Goal: Task Accomplishment & Management: Use online tool/utility

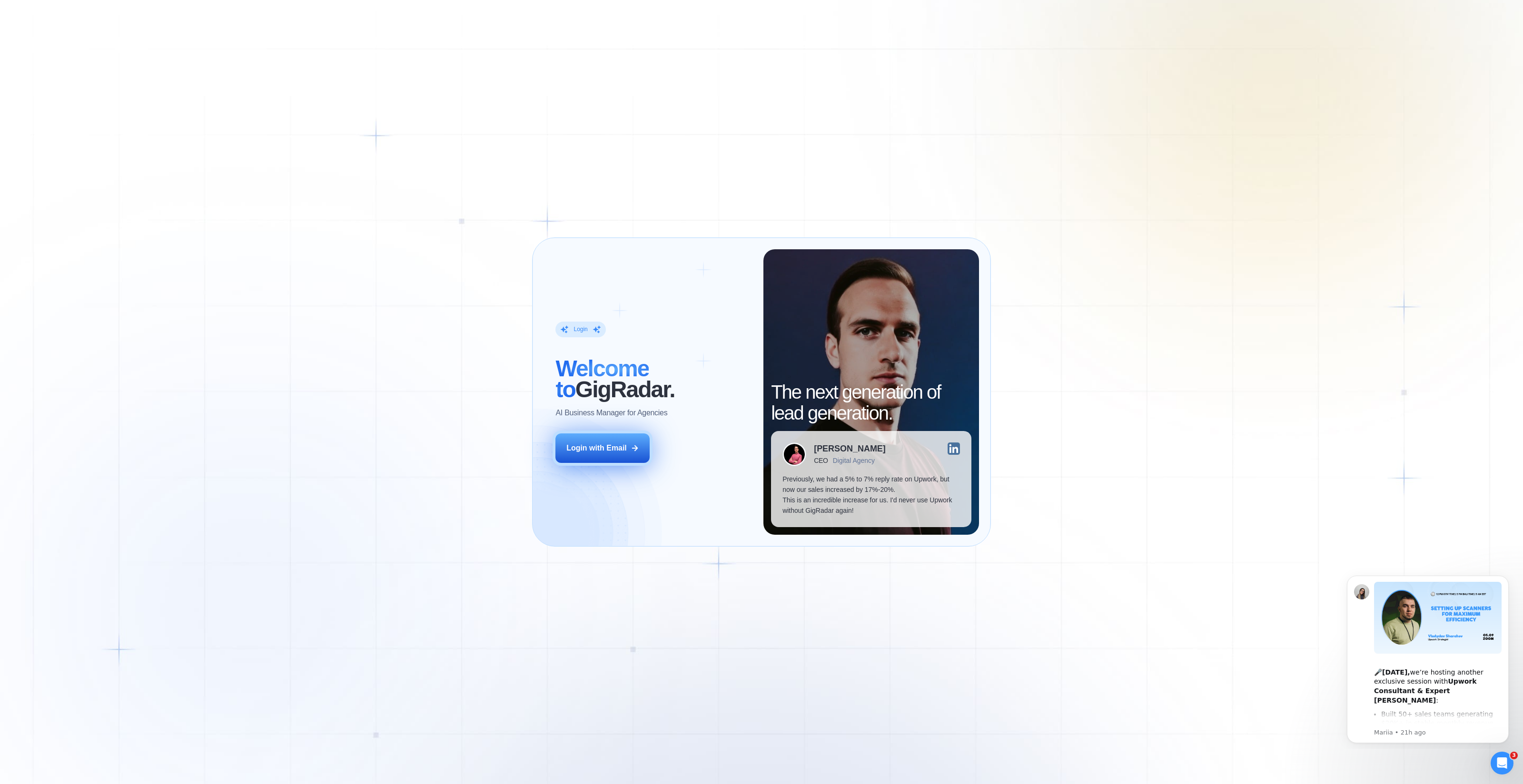
click at [607, 438] on button "Login with Email" at bounding box center [602, 448] width 94 height 30
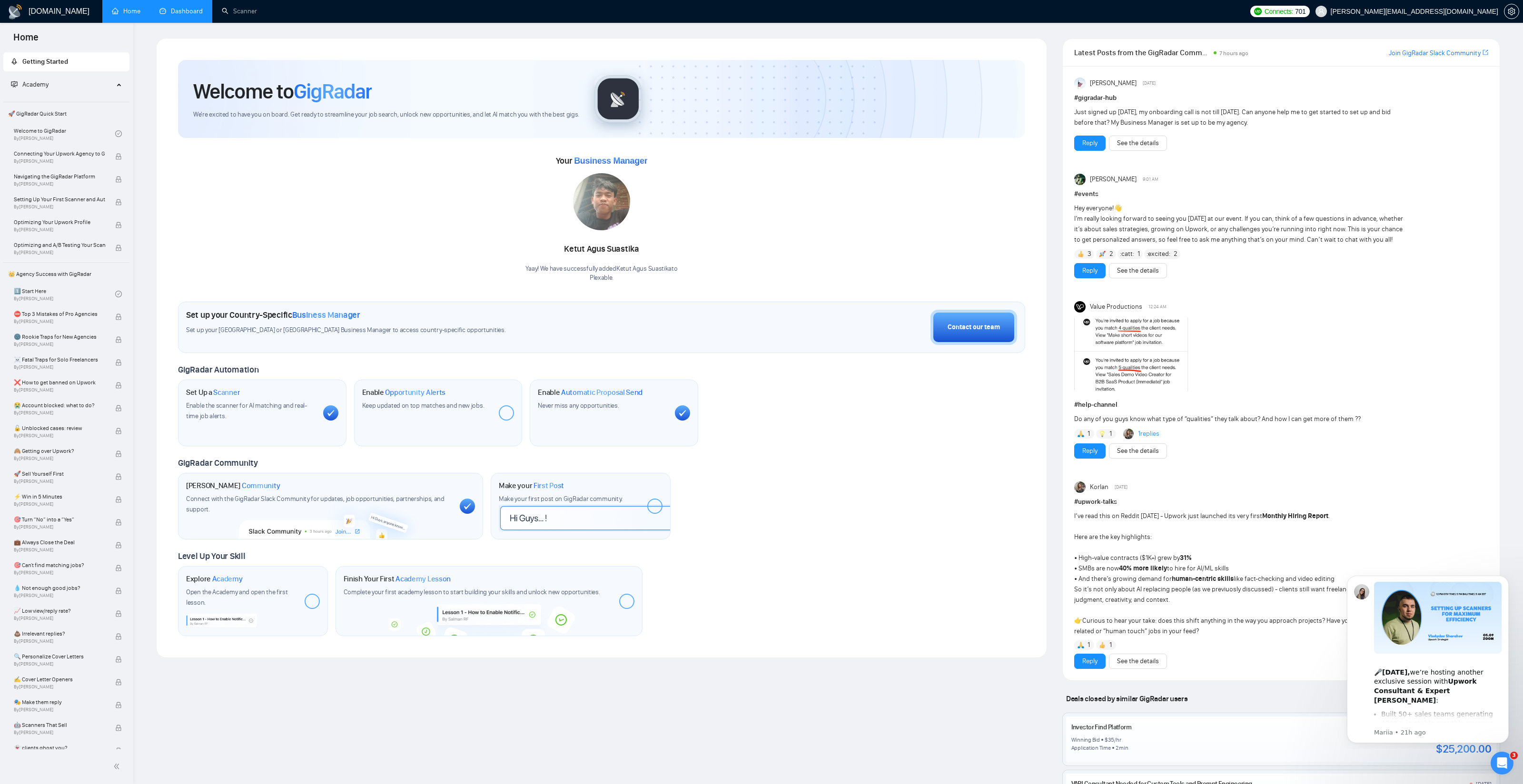
click at [190, 15] on link "Dashboard" at bounding box center [181, 10] width 44 height 8
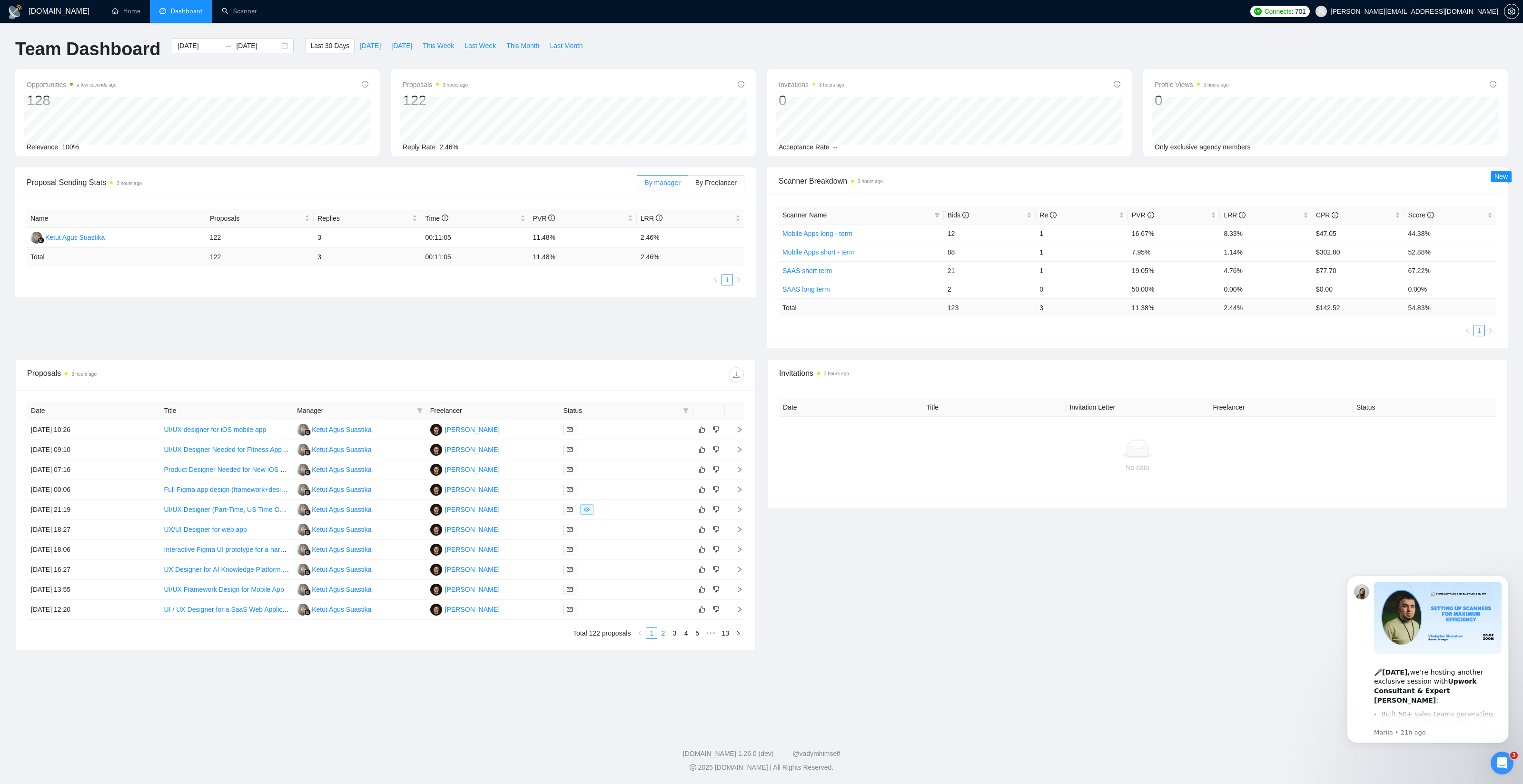
click at [664, 633] on link "2" at bounding box center [664, 634] width 10 height 10
click at [674, 632] on link "3" at bounding box center [675, 634] width 10 height 10
click at [653, 633] on link "1" at bounding box center [651, 634] width 10 height 10
click at [241, 15] on link "Scanner" at bounding box center [240, 10] width 35 height 8
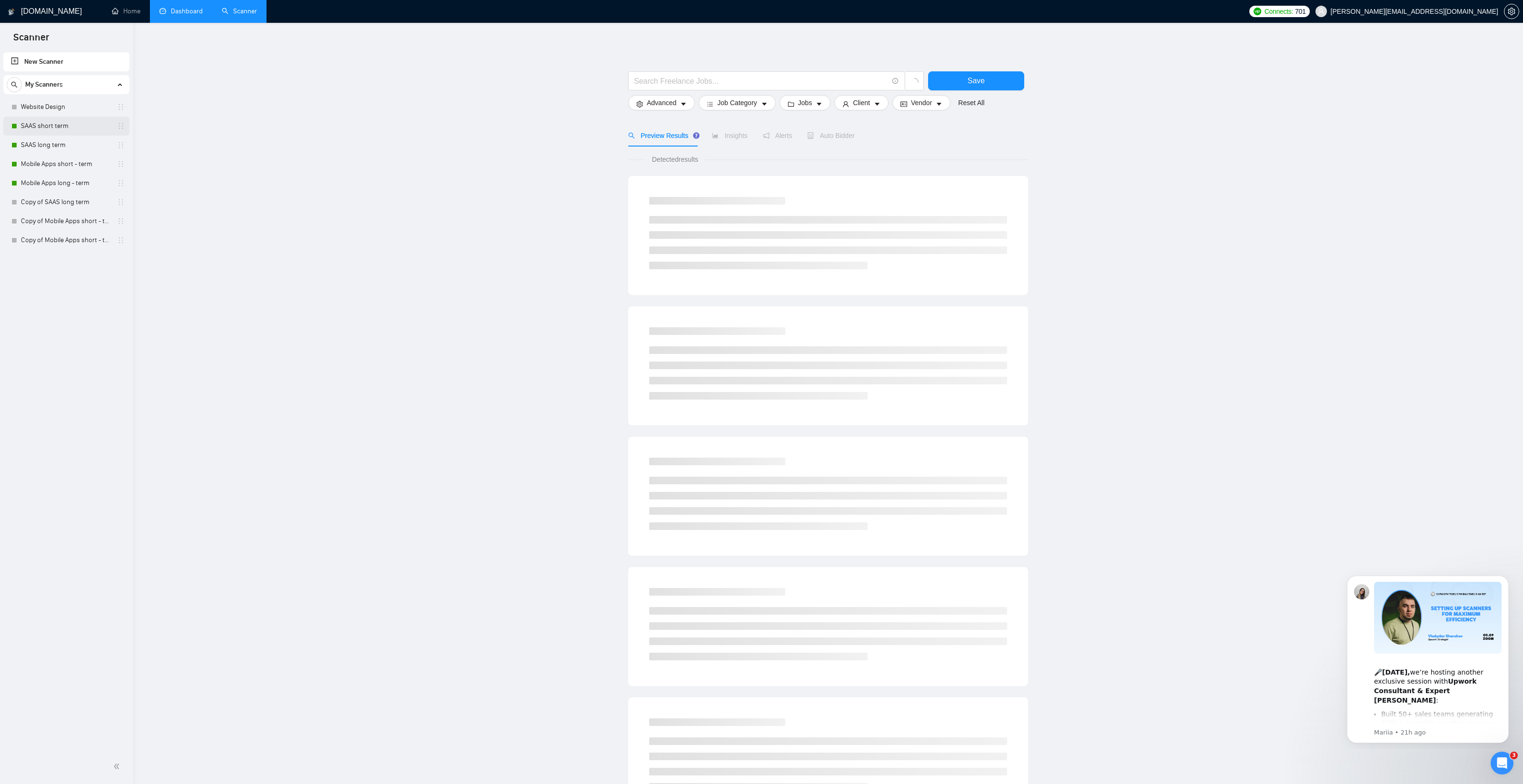
click at [48, 128] on link "SAAS short term" at bounding box center [66, 126] width 90 height 19
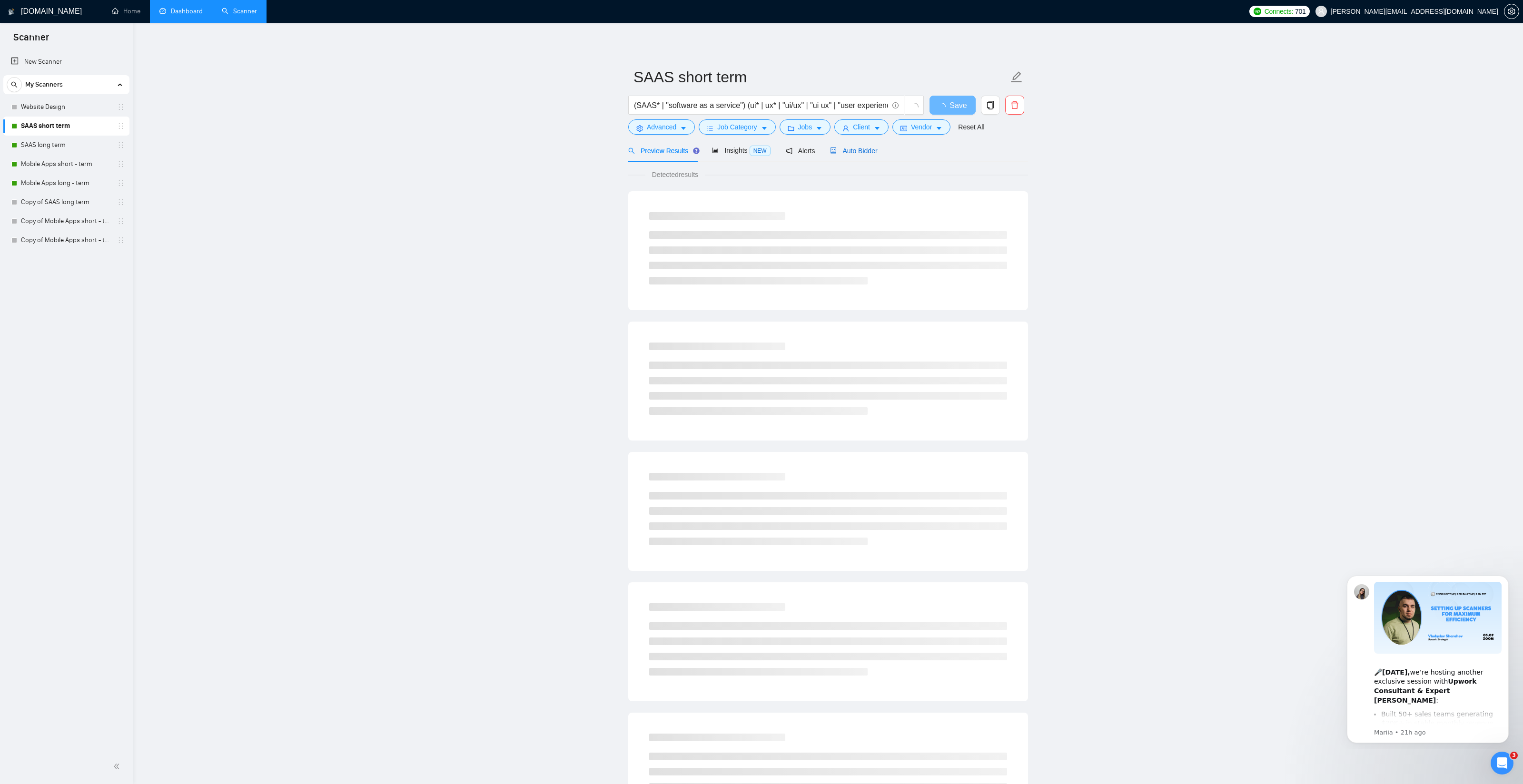
click at [851, 154] on span "Auto Bidder" at bounding box center [854, 150] width 47 height 8
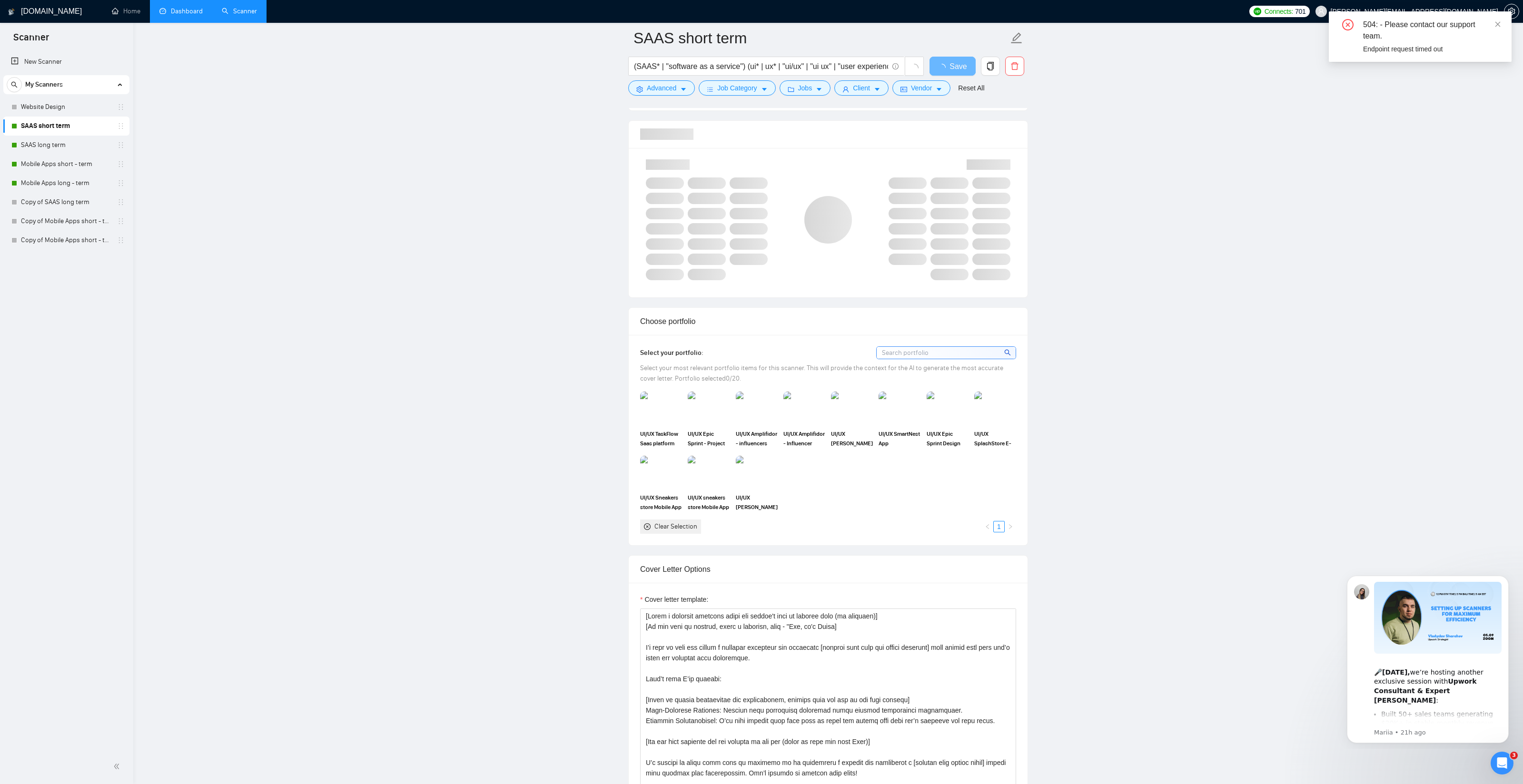
scroll to position [608, 0]
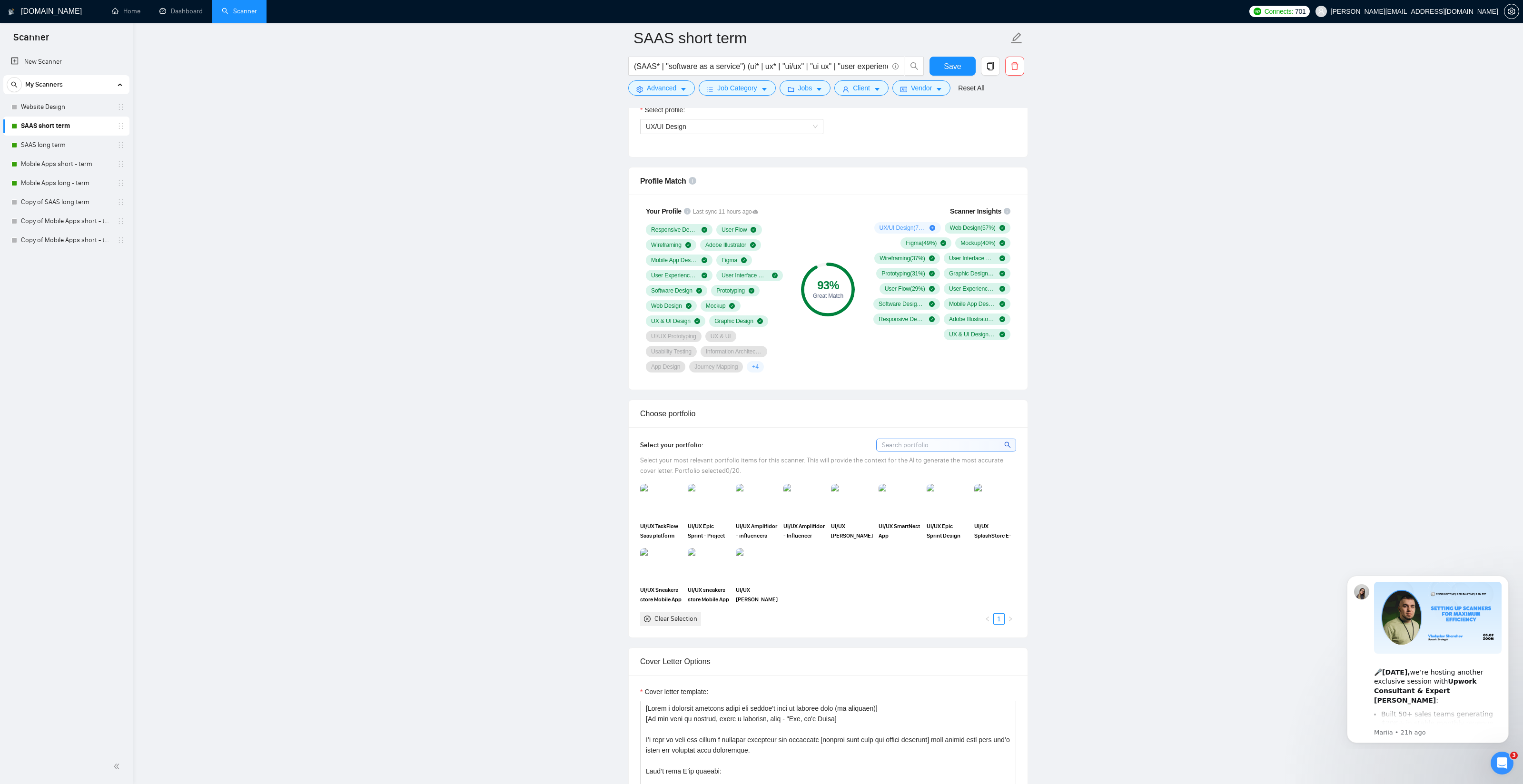
scroll to position [547, 0]
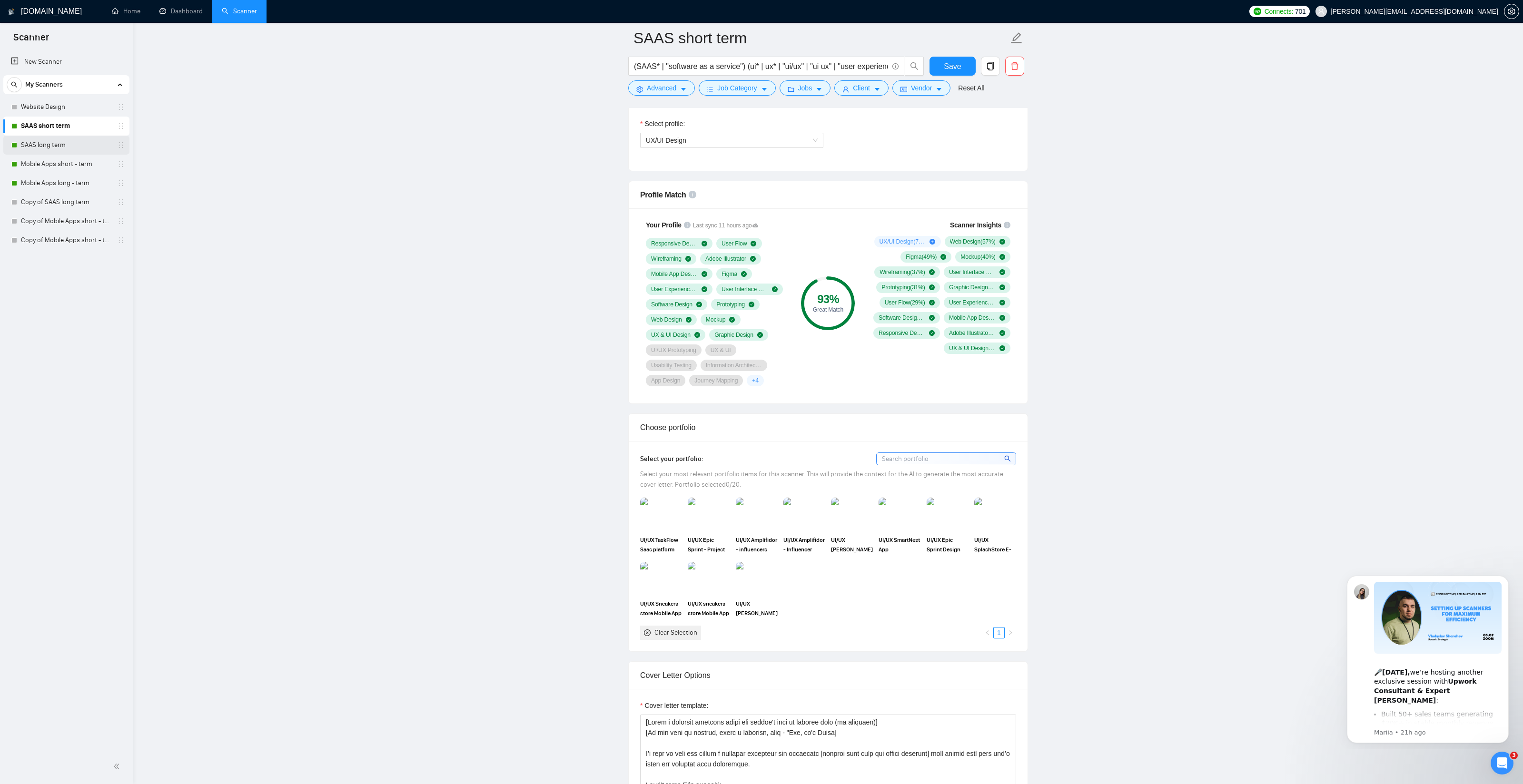
click at [44, 148] on link "SAAS long term" at bounding box center [66, 145] width 90 height 19
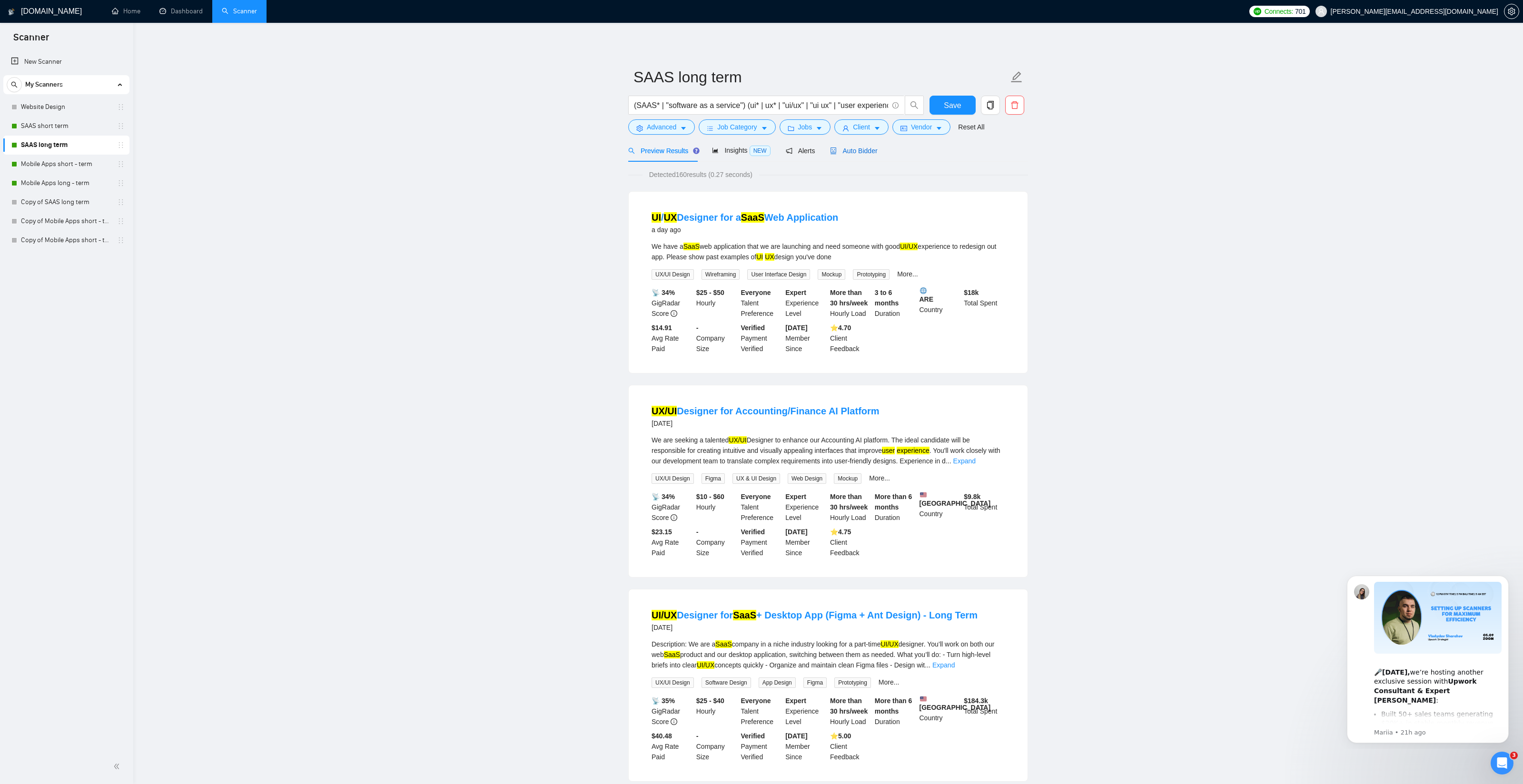
click at [852, 151] on span "Auto Bidder" at bounding box center [854, 150] width 47 height 8
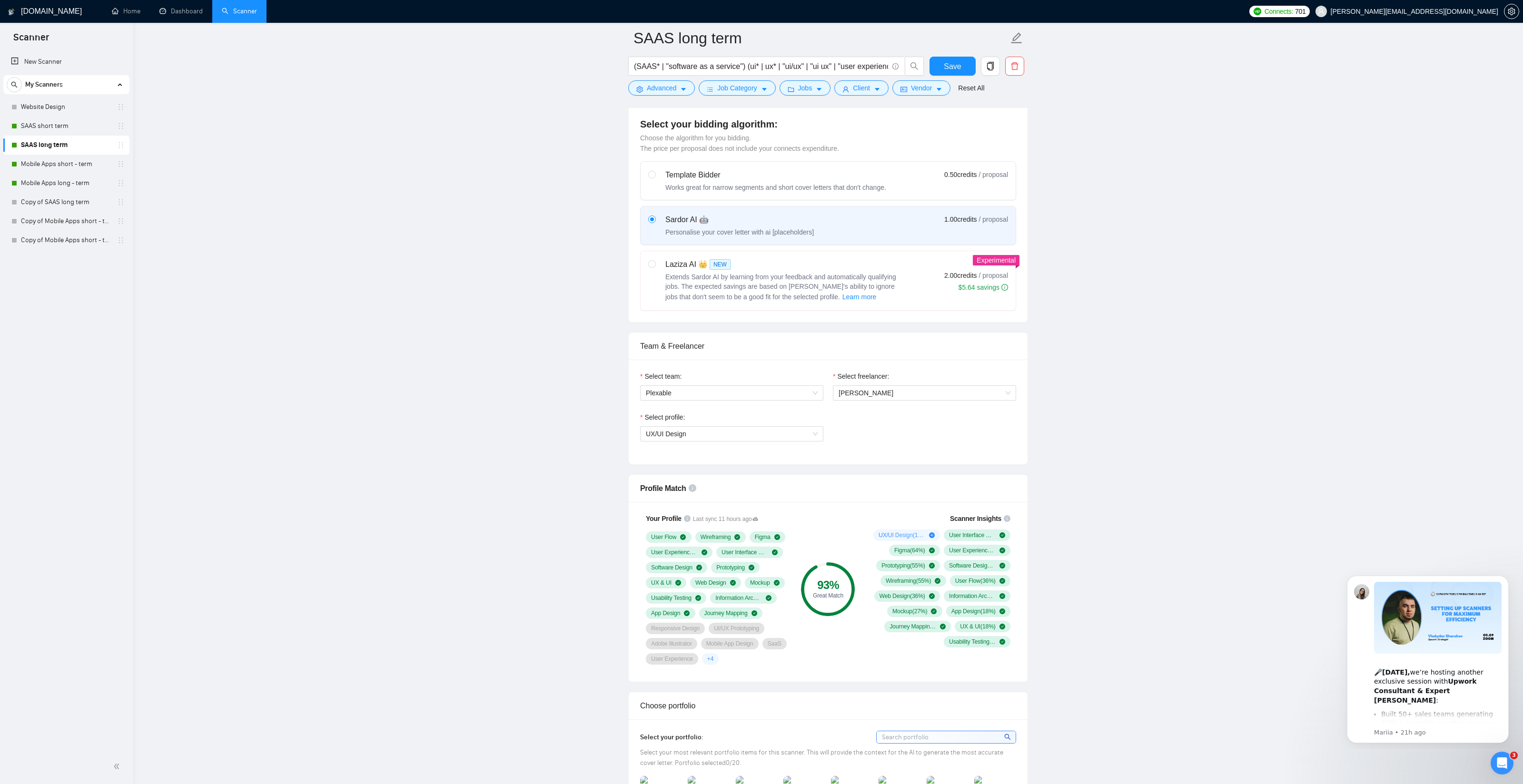
scroll to position [264, 0]
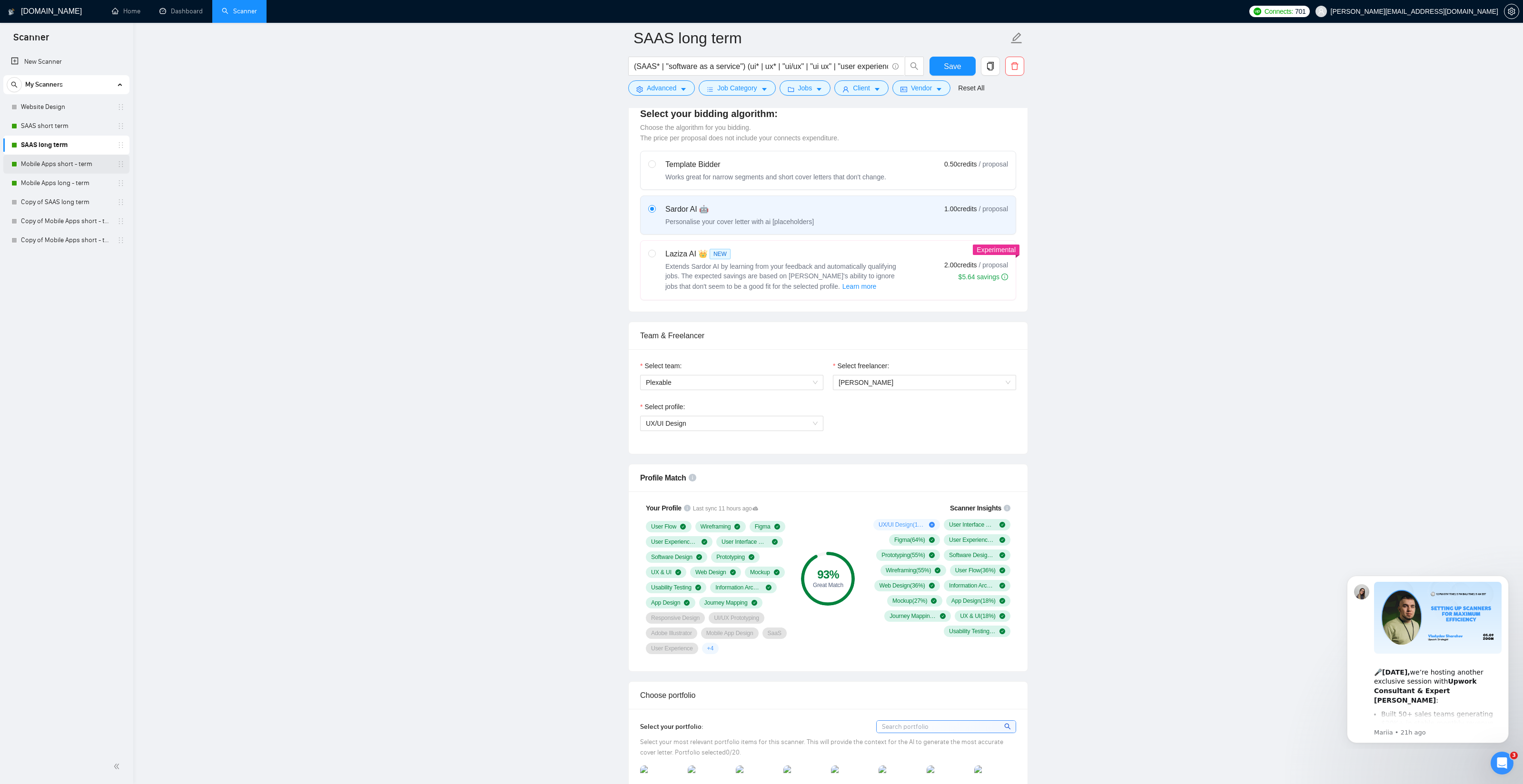
click at [28, 163] on link "Mobile Apps short - term" at bounding box center [66, 164] width 90 height 19
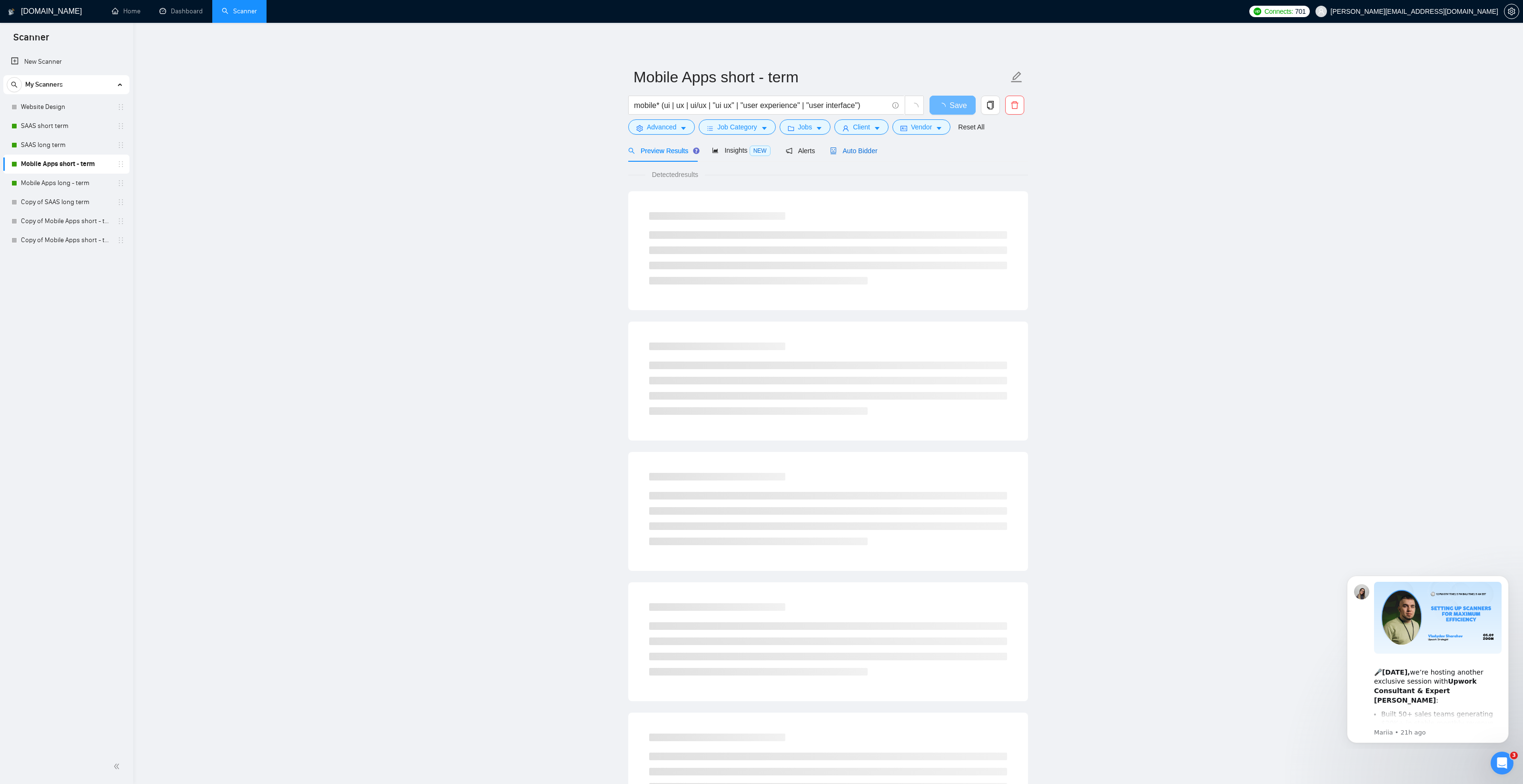
click at [869, 150] on span "Auto Bidder" at bounding box center [854, 150] width 47 height 8
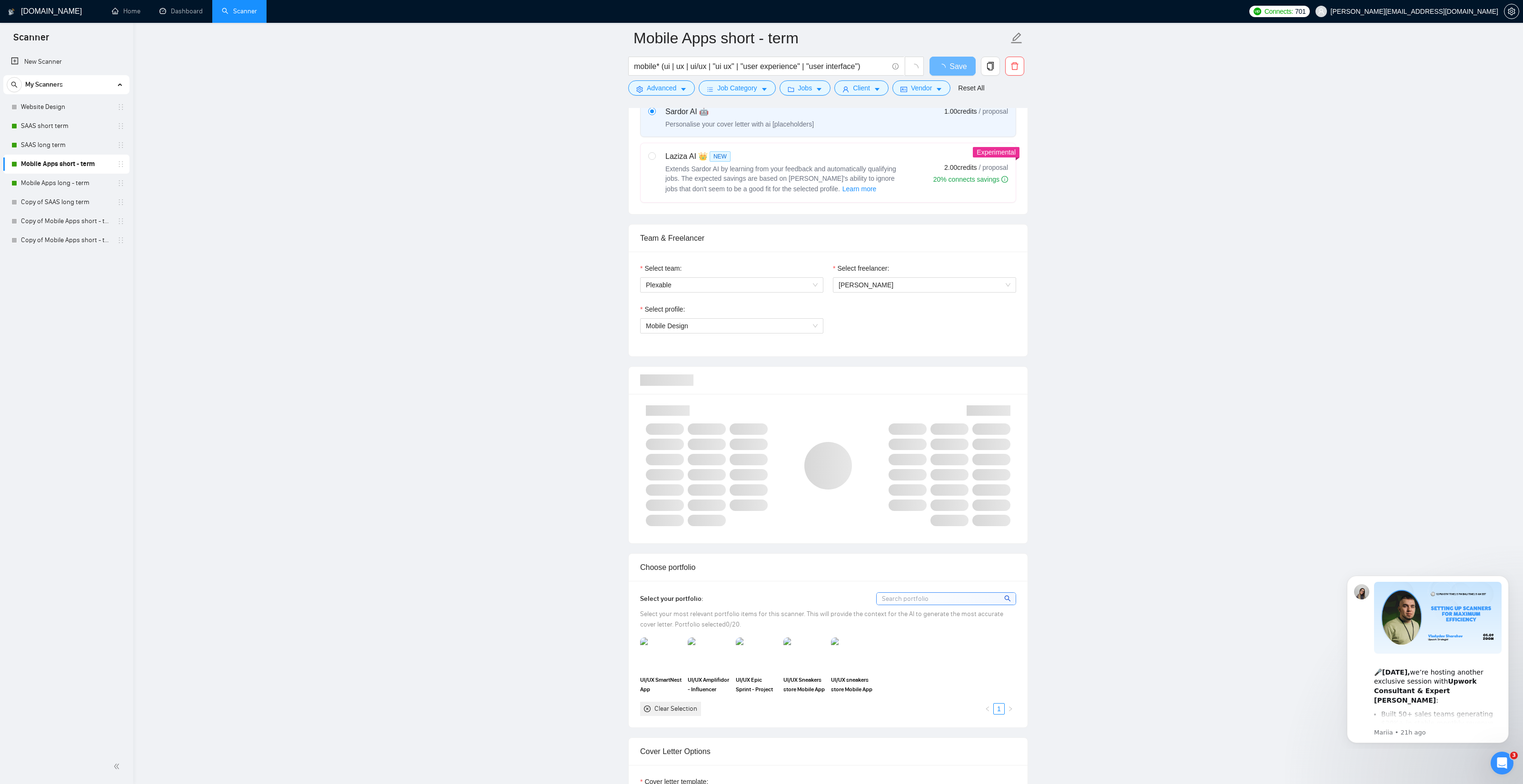
scroll to position [384, 0]
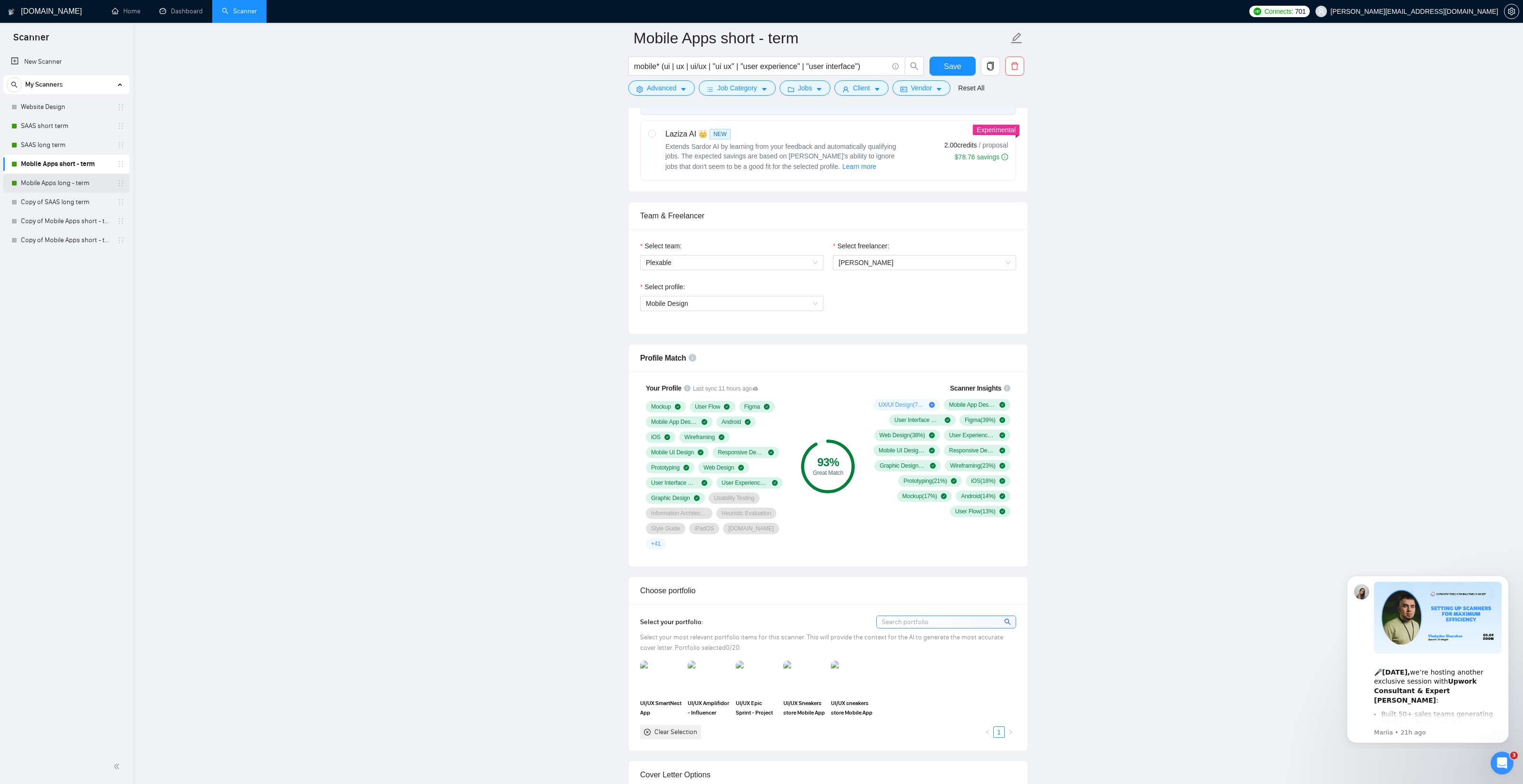
click at [46, 184] on link "Mobile Apps long - term" at bounding box center [66, 184] width 90 height 19
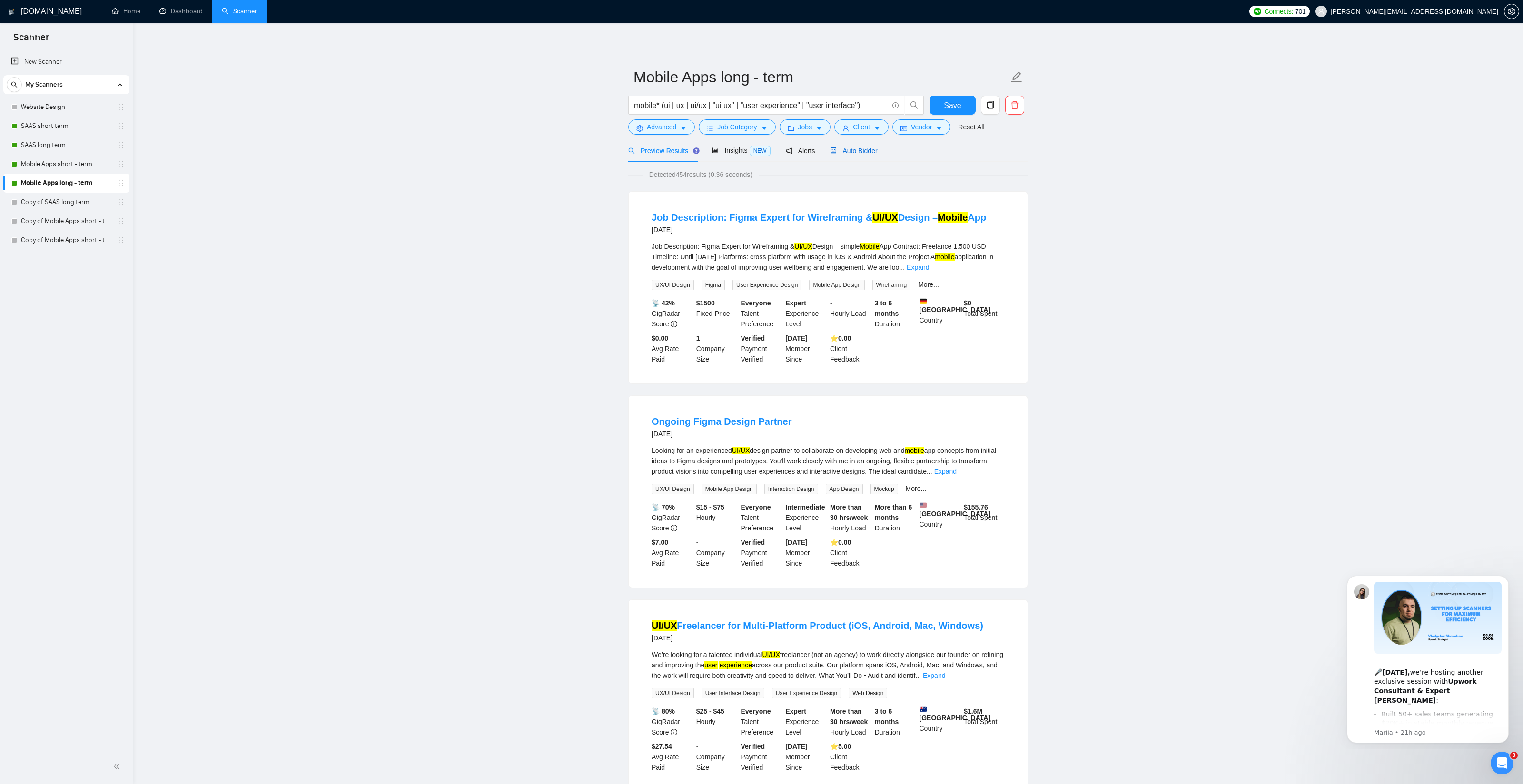
click at [859, 147] on span "Auto Bidder" at bounding box center [854, 150] width 47 height 8
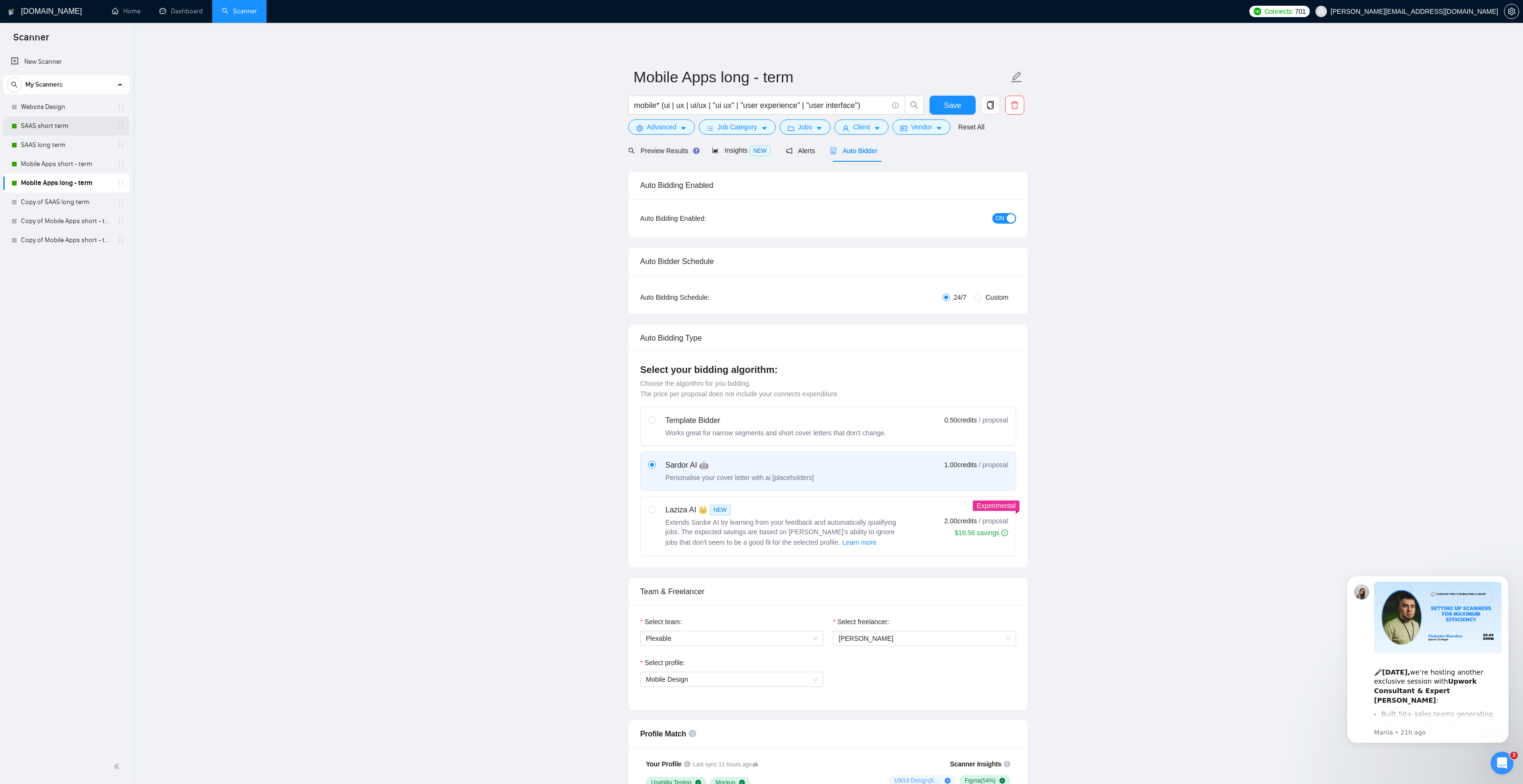
click at [52, 124] on link "SAAS short term" at bounding box center [66, 126] width 90 height 19
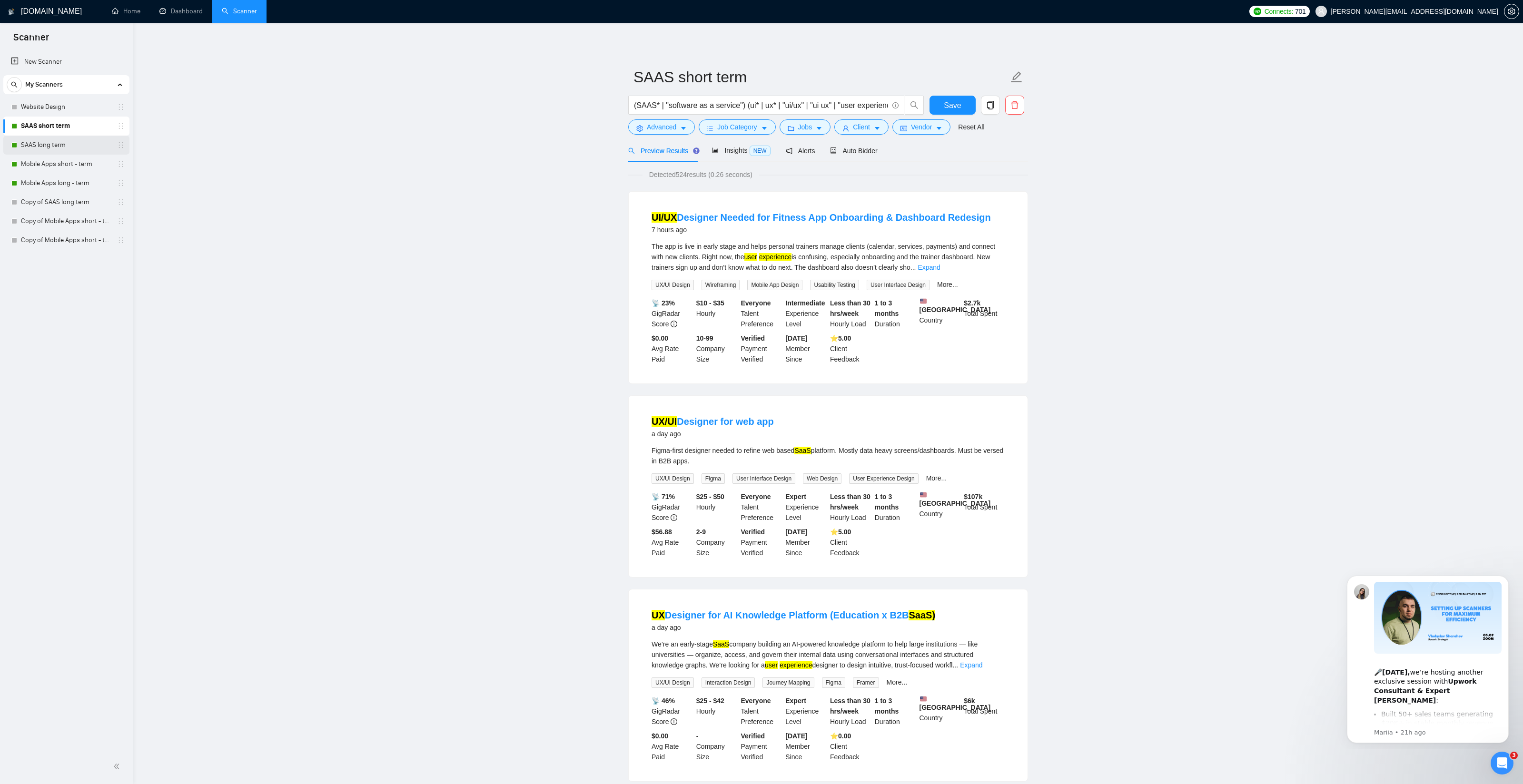
click at [42, 147] on link "SAAS long term" at bounding box center [66, 145] width 90 height 19
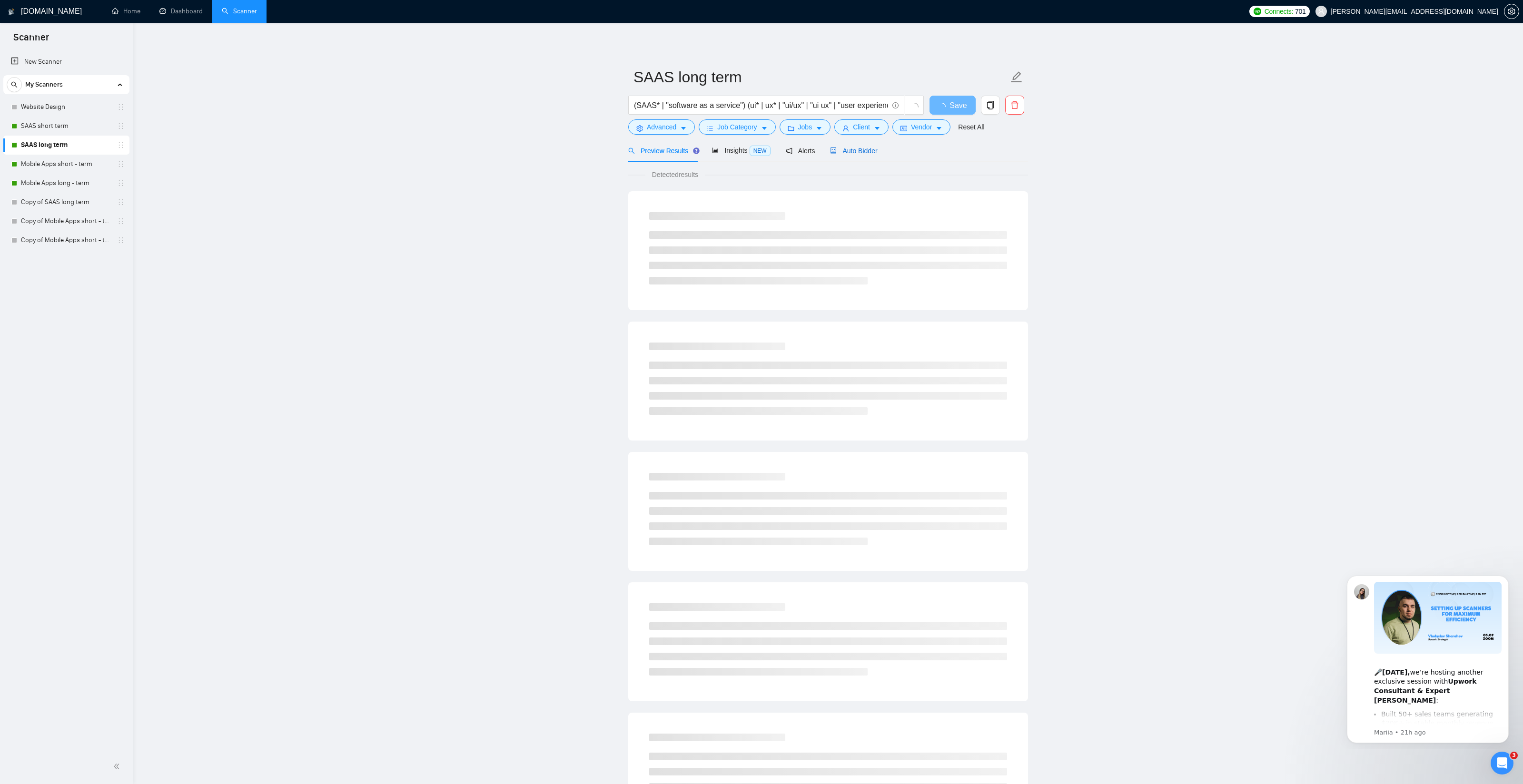
click at [865, 151] on span "Auto Bidder" at bounding box center [854, 150] width 47 height 8
